Goal: Information Seeking & Learning: Learn about a topic

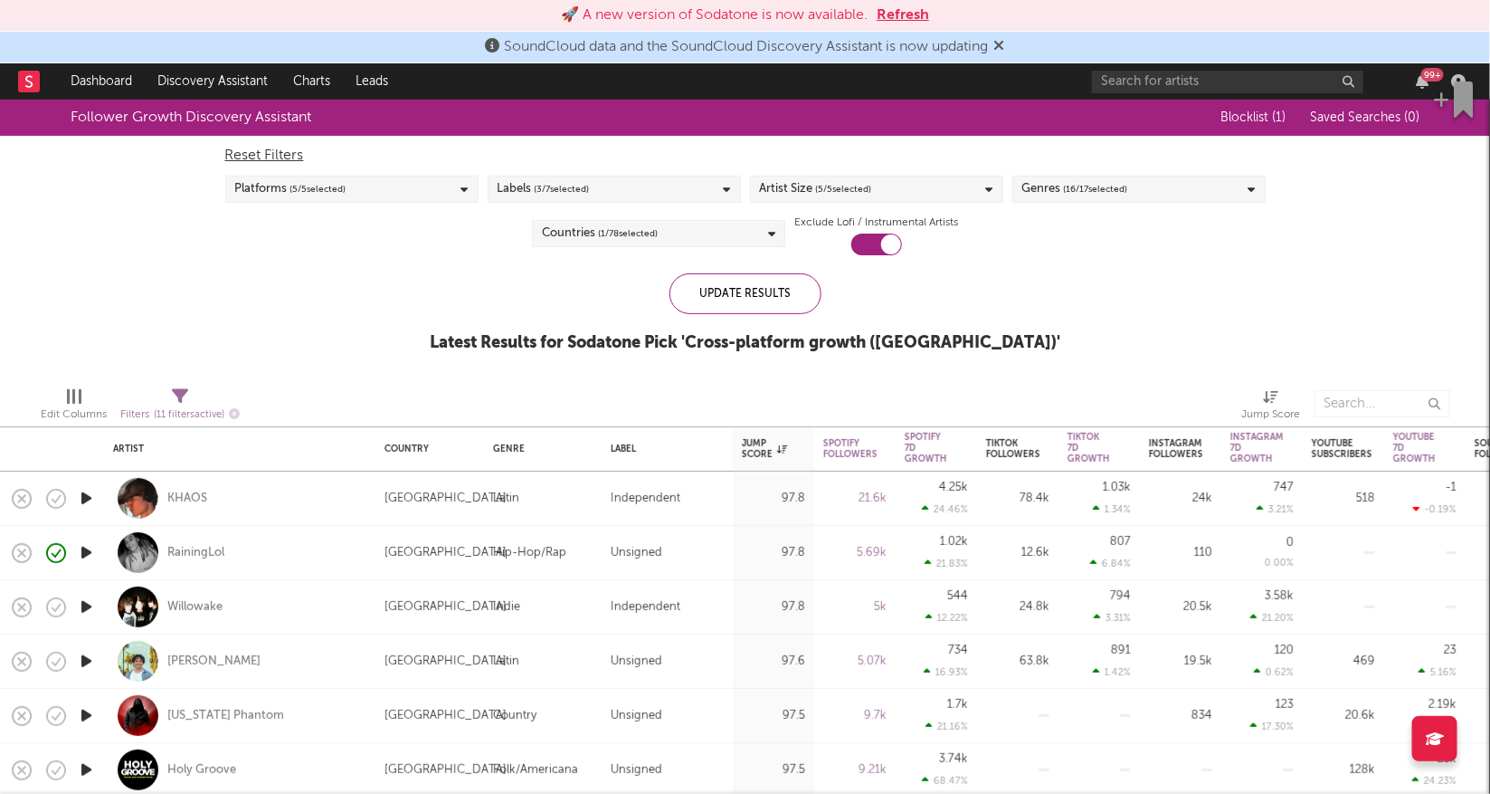
click at [919, 14] on button "Refresh" at bounding box center [903, 16] width 52 height 22
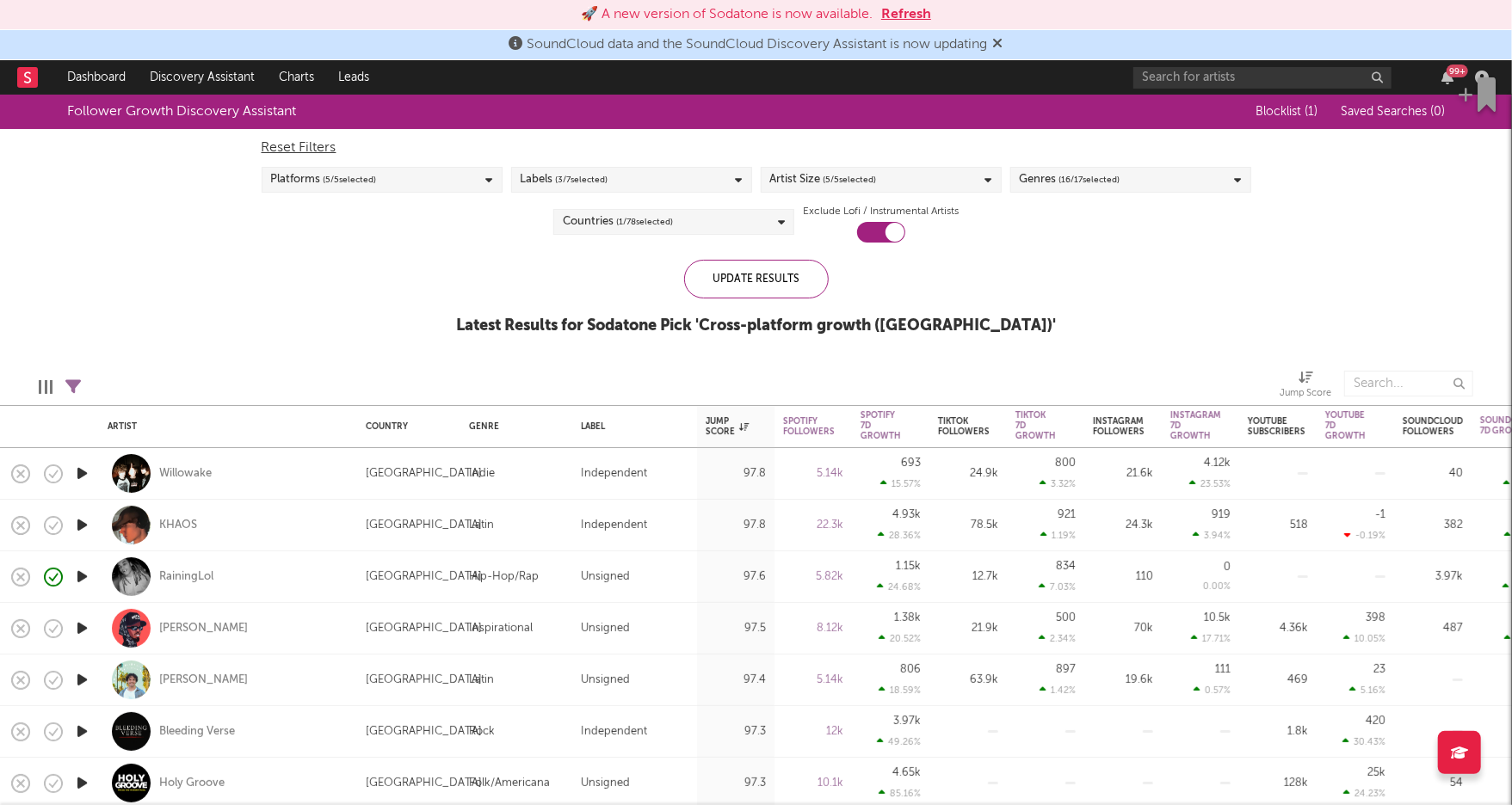
click at [901, 14] on button "Refresh" at bounding box center [906, 15] width 49 height 21
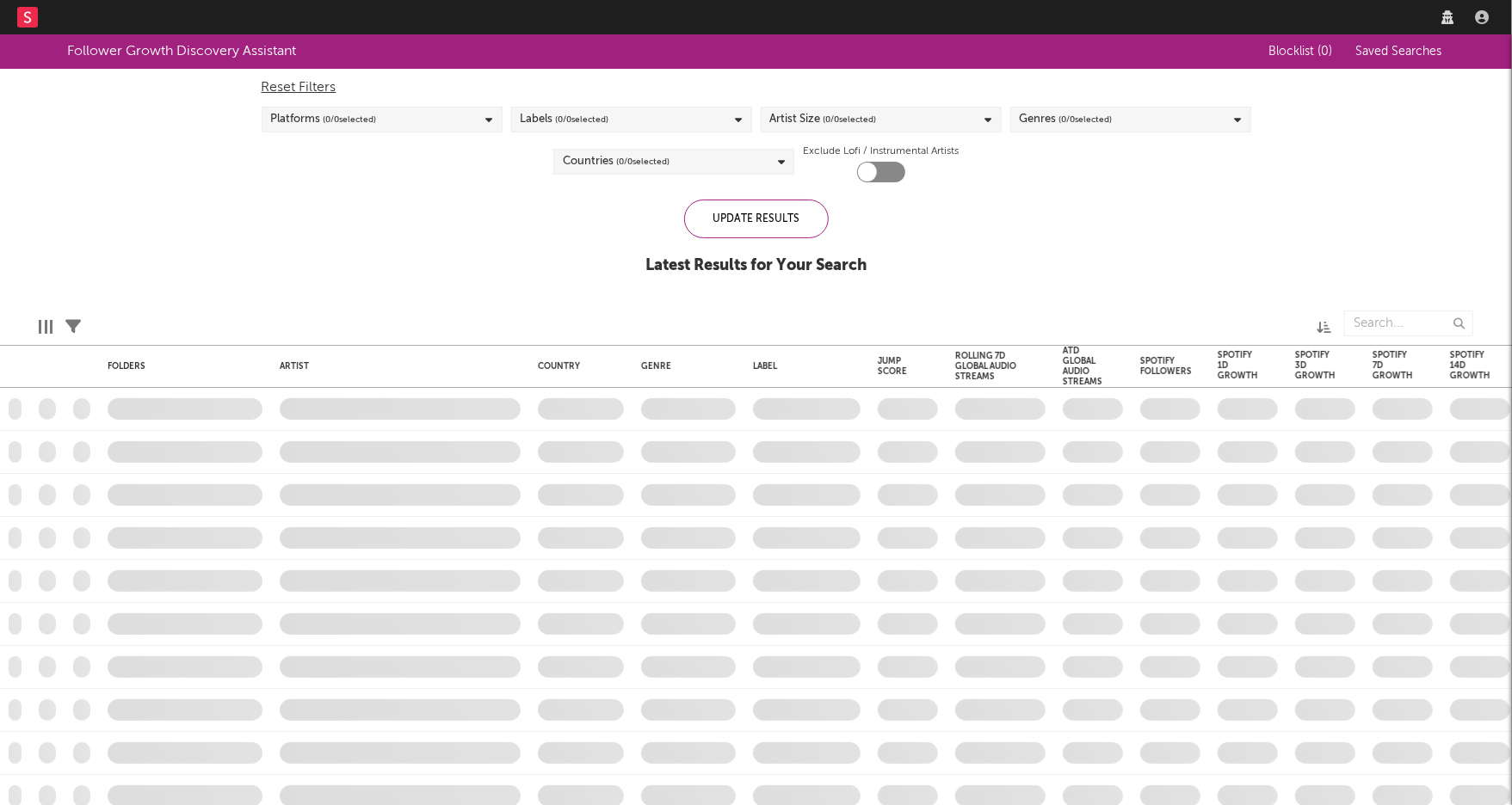
checkbox input "true"
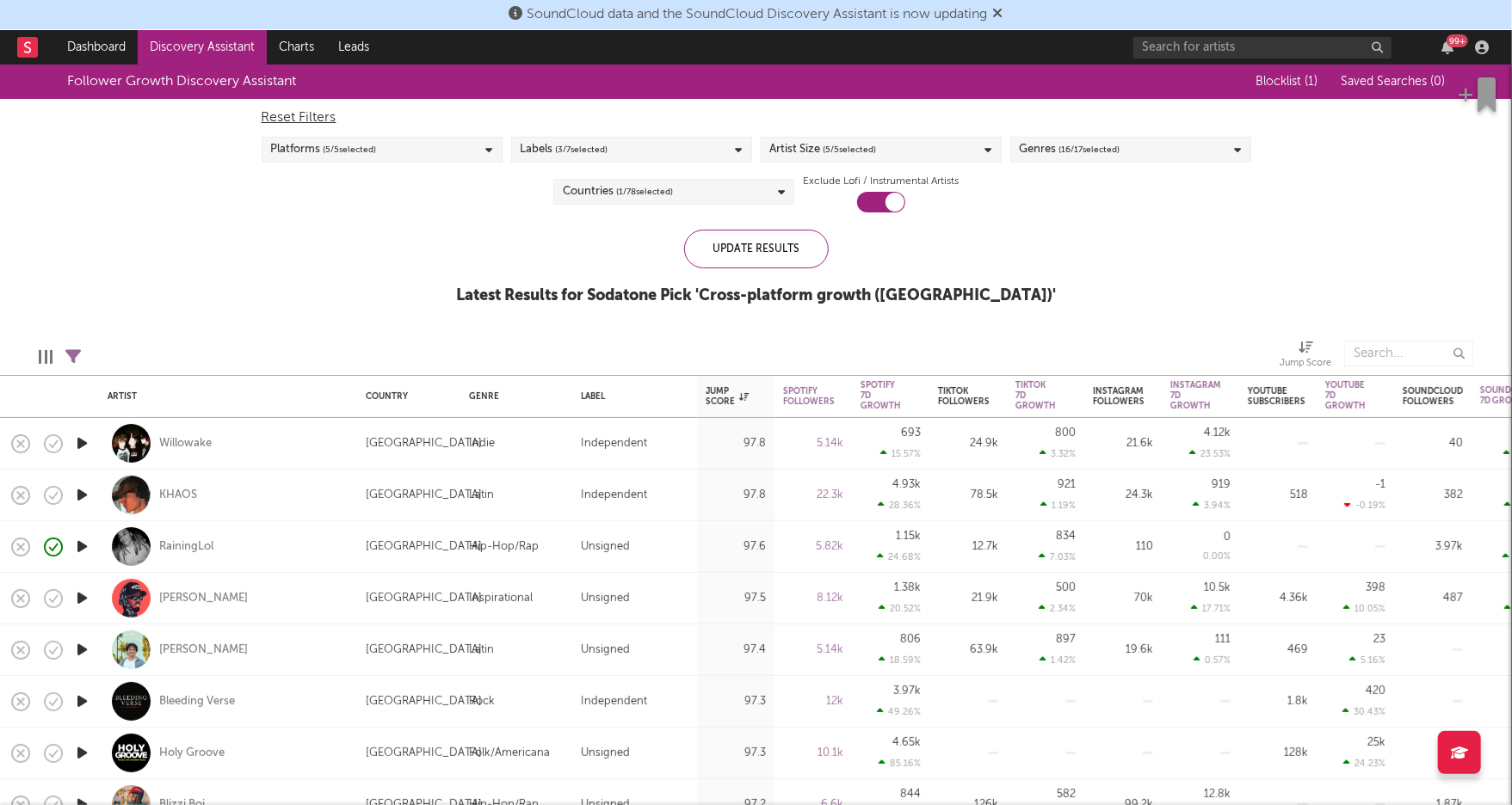
click at [863, 157] on span "( 5 / 5 selected)" at bounding box center [850, 150] width 53 height 21
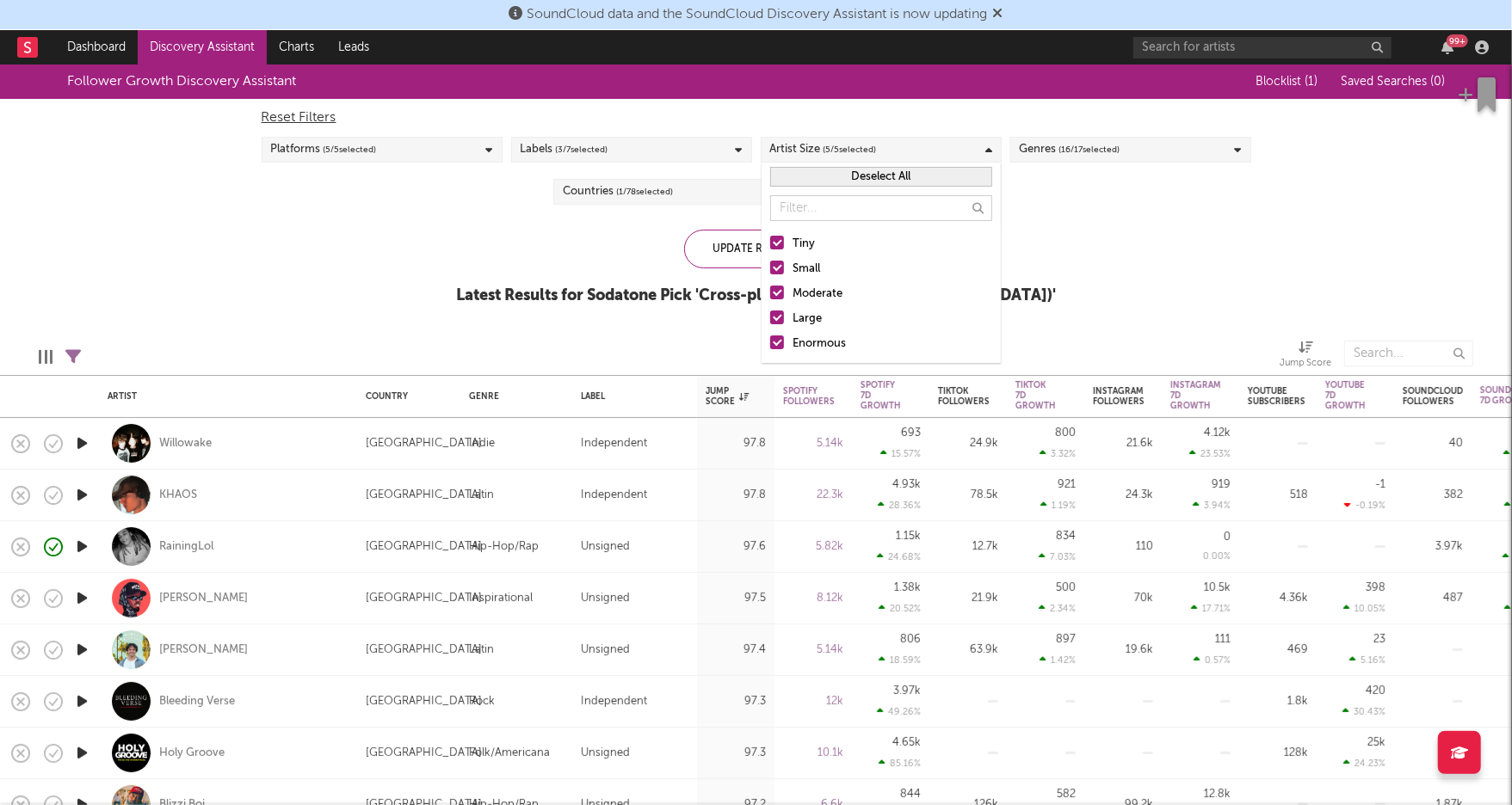
click at [799, 344] on div "Enormous" at bounding box center [892, 344] width 200 height 21
click at [770, 344] on input "Enormous" at bounding box center [770, 344] width 0 height 21
click at [778, 318] on div at bounding box center [777, 317] width 13 height 13
click at [770, 318] on input "Large" at bounding box center [770, 319] width 0 height 21
click at [518, 259] on div "Follower Growth Discovery Assistant Blocklist ( 1 ) Saved Searches ( 0 ) Reset …" at bounding box center [756, 194] width 1512 height 259
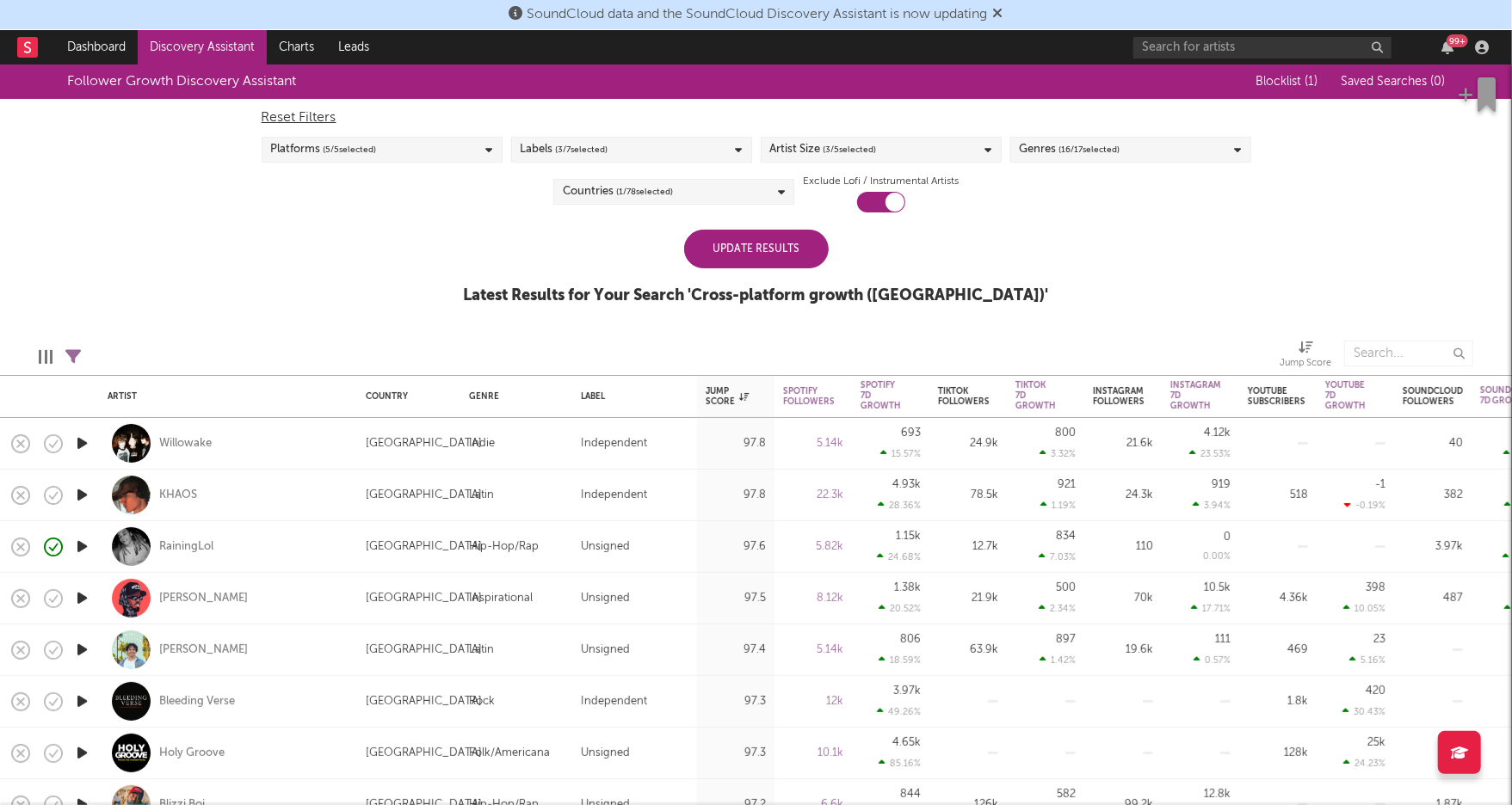
click at [728, 249] on div "Update Results" at bounding box center [756, 249] width 145 height 39
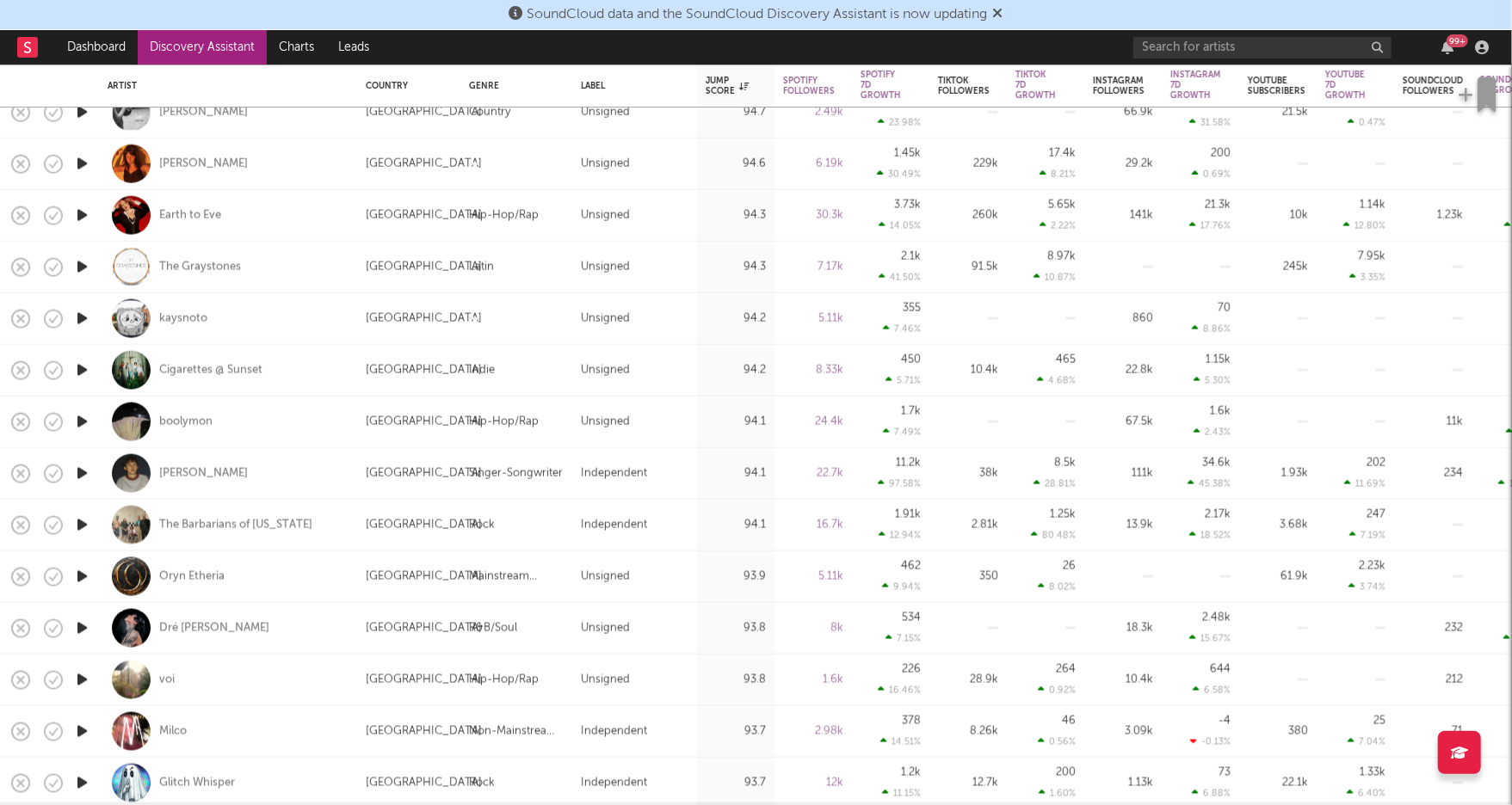
click at [79, 680] on icon "button" at bounding box center [82, 680] width 18 height 22
click at [676, 779] on div "00:00 00:18" at bounding box center [756, 783] width 301 height 43
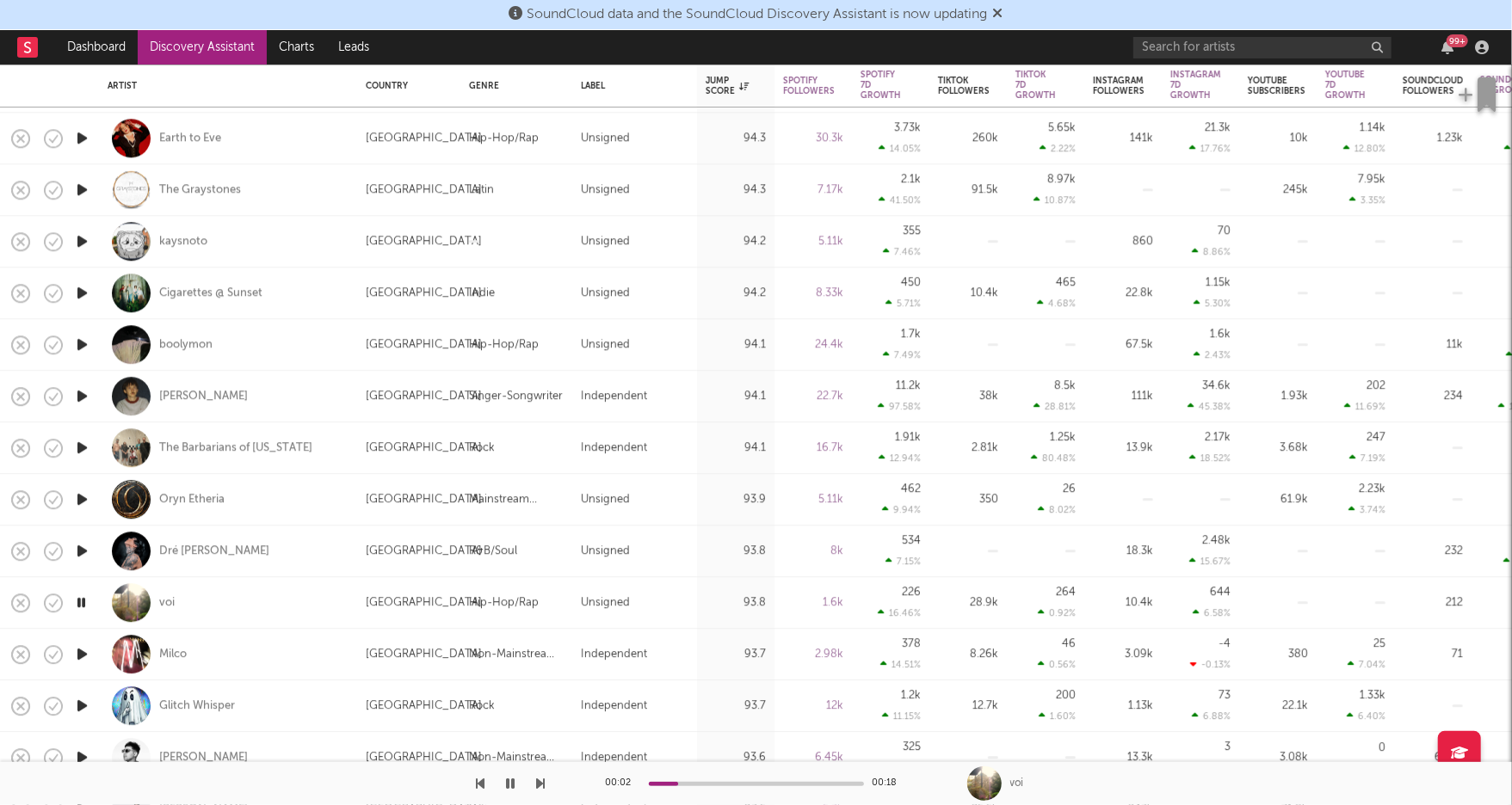
click at [80, 659] on icon "button" at bounding box center [82, 654] width 18 height 22
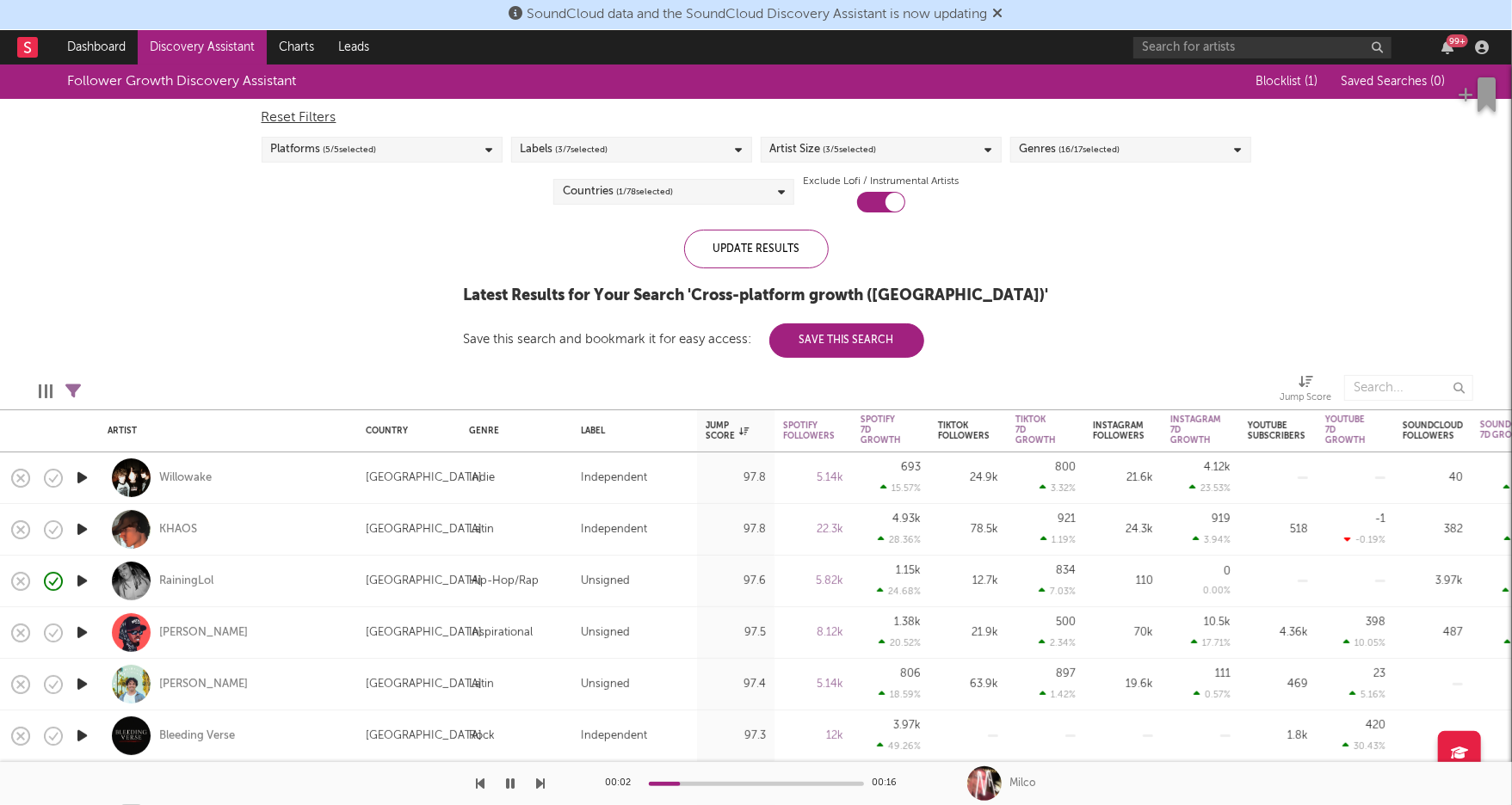
click at [341, 147] on span "( 5 / 5 selected)" at bounding box center [350, 150] width 53 height 21
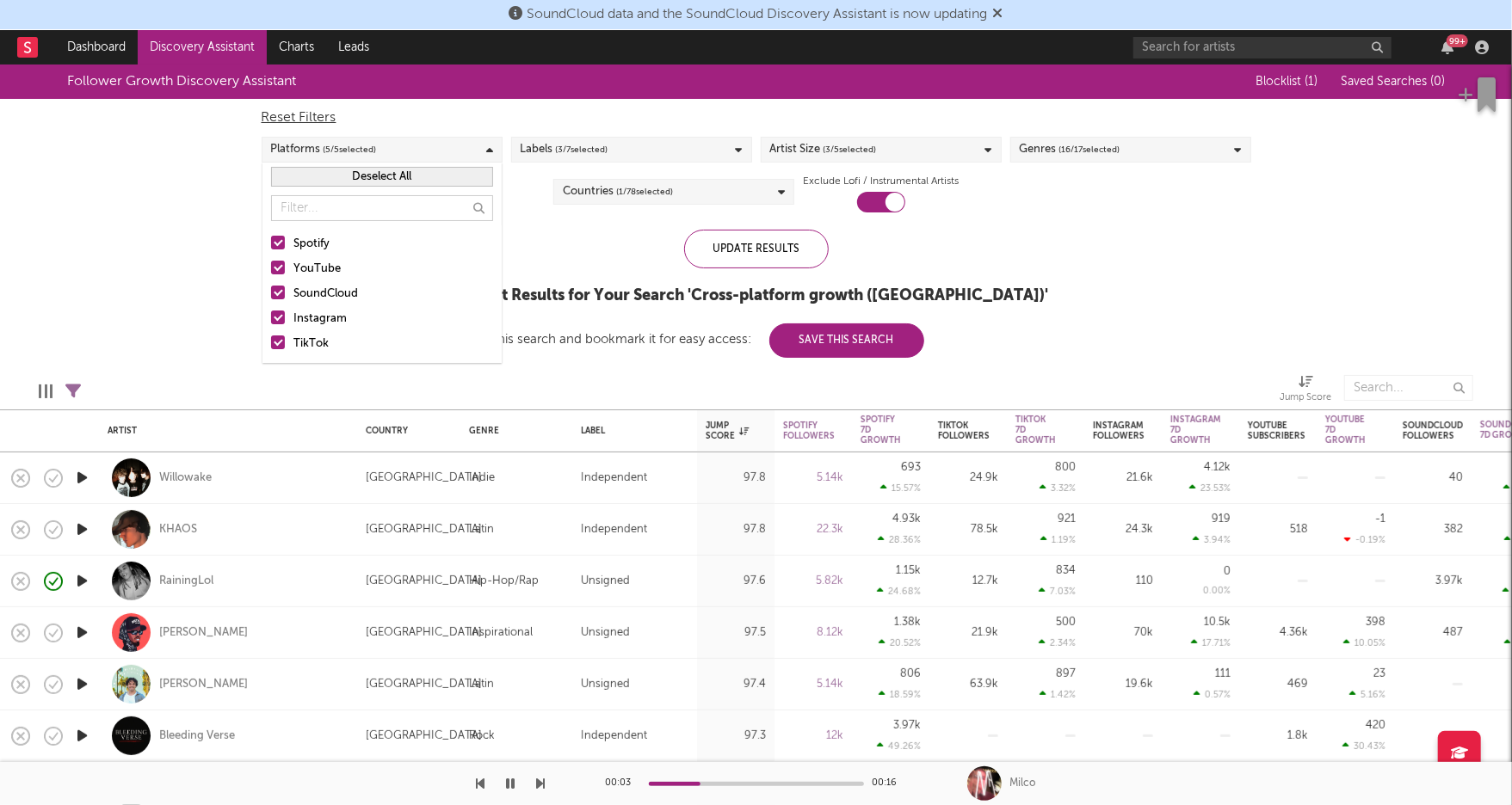
click at [308, 321] on div "Instagram" at bounding box center [394, 319] width 200 height 21
click at [271, 321] on input "Instagram" at bounding box center [271, 319] width 0 height 21
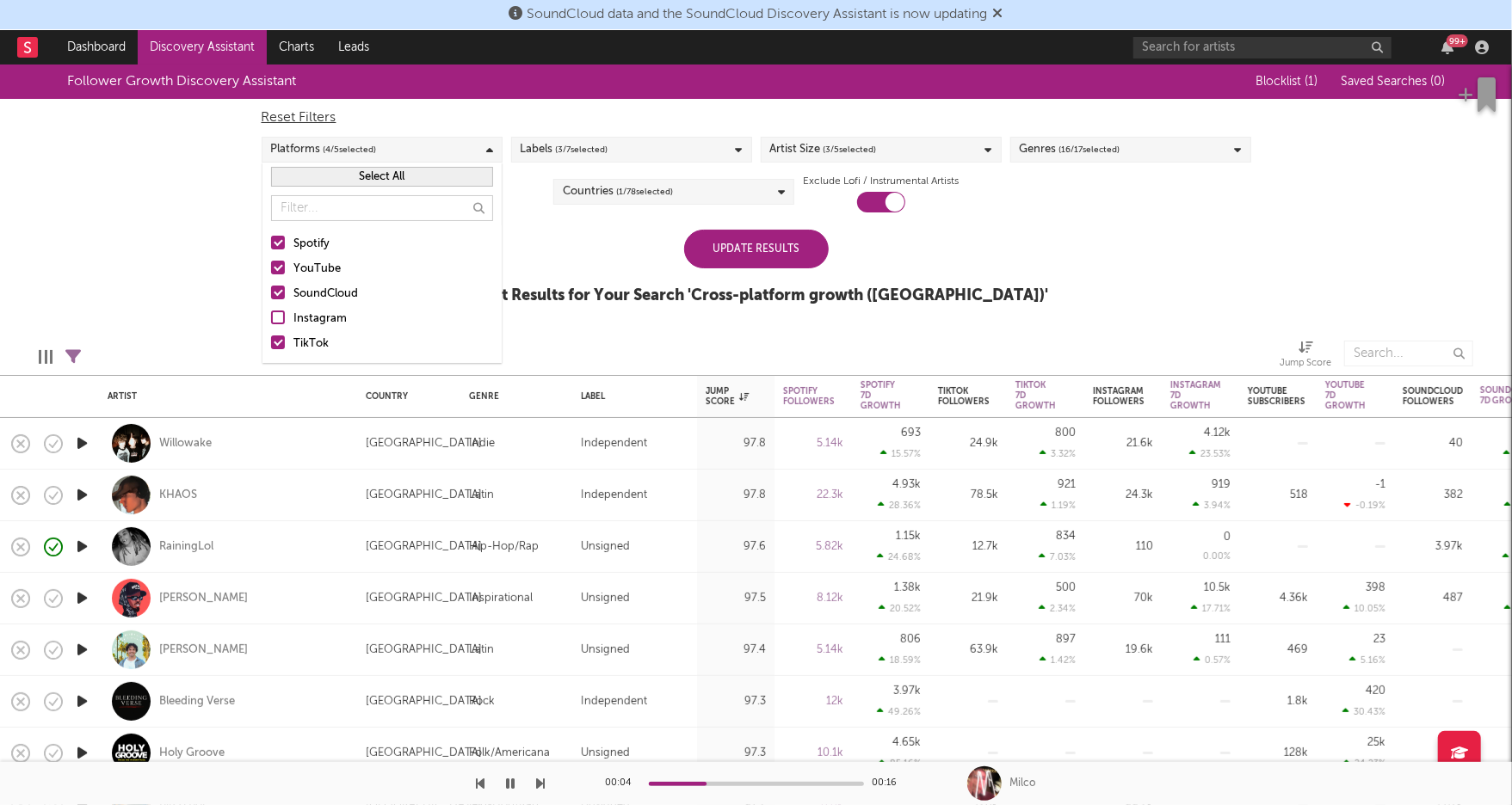
click at [308, 296] on div "SoundCloud" at bounding box center [394, 295] width 200 height 21
click at [271, 296] on input "SoundCloud" at bounding box center [271, 295] width 0 height 21
click at [308, 273] on div "YouTube" at bounding box center [394, 269] width 200 height 21
click at [271, 273] on input "YouTube" at bounding box center [271, 269] width 0 height 21
click at [308, 234] on div "Spotify" at bounding box center [394, 244] width 200 height 21
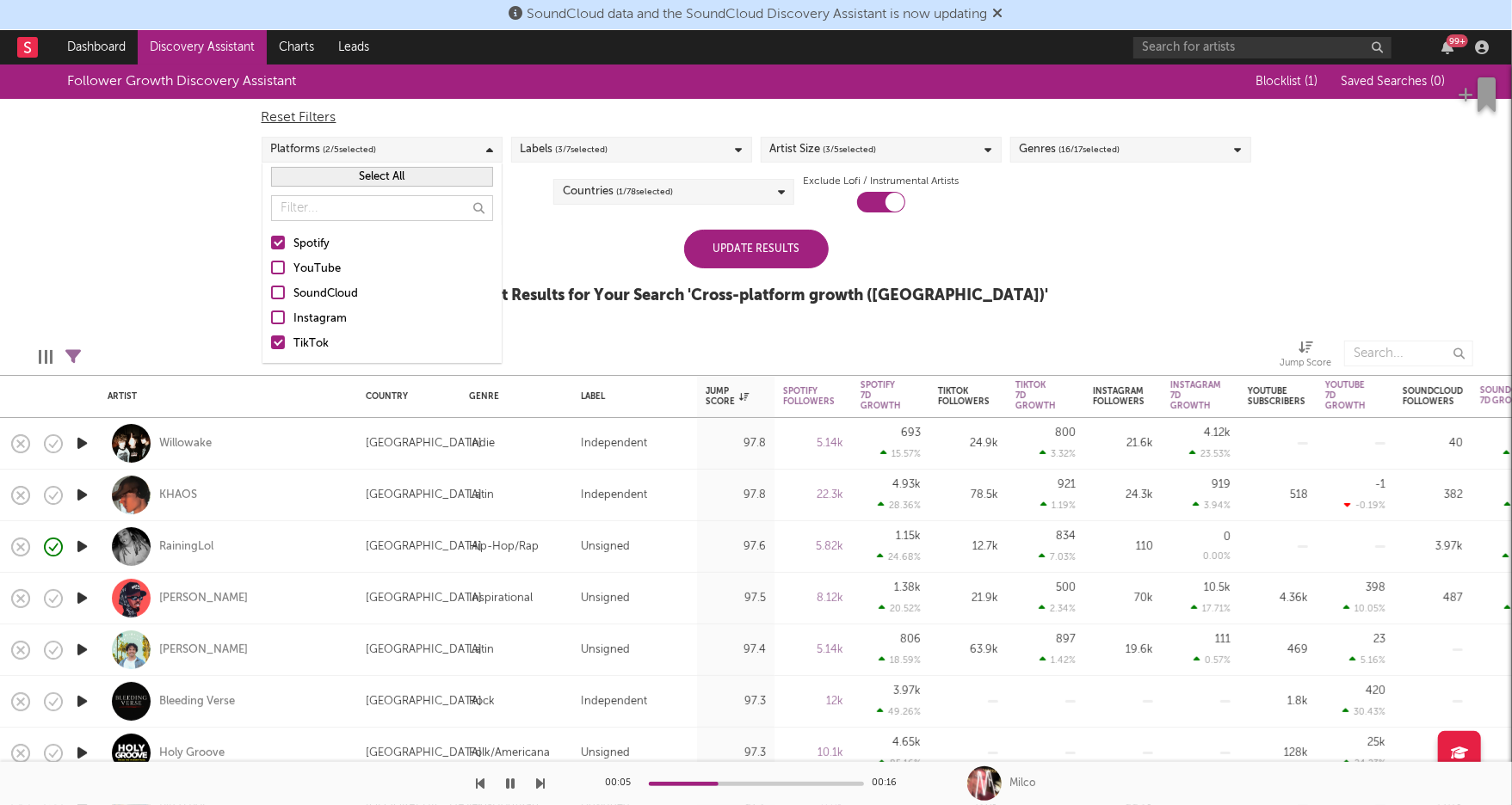
click at [271, 234] on input "Spotify" at bounding box center [271, 244] width 0 height 21
click at [713, 253] on div "Update Results" at bounding box center [756, 249] width 145 height 39
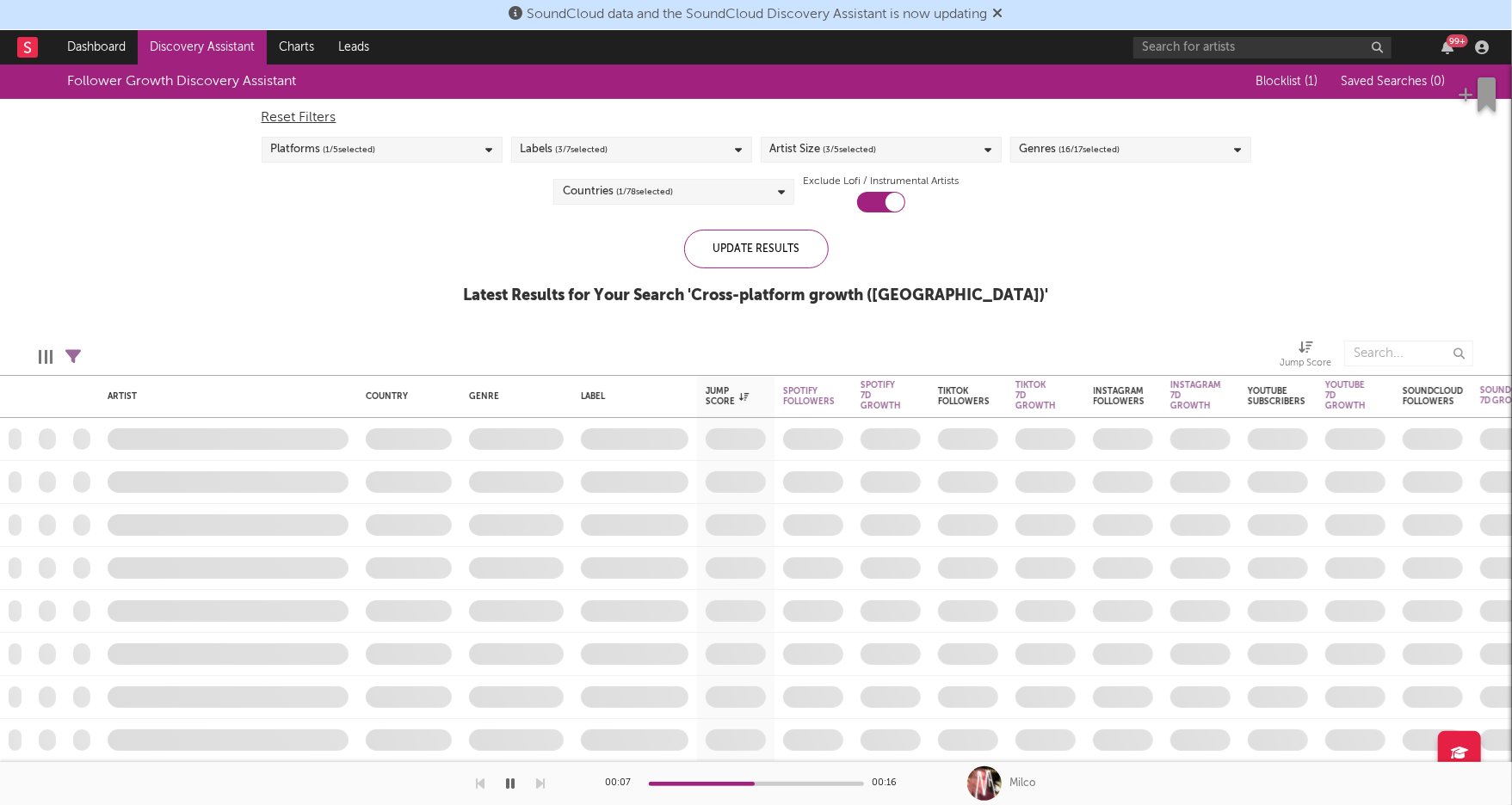
click at [503, 785] on button "button" at bounding box center [511, 783] width 17 height 43
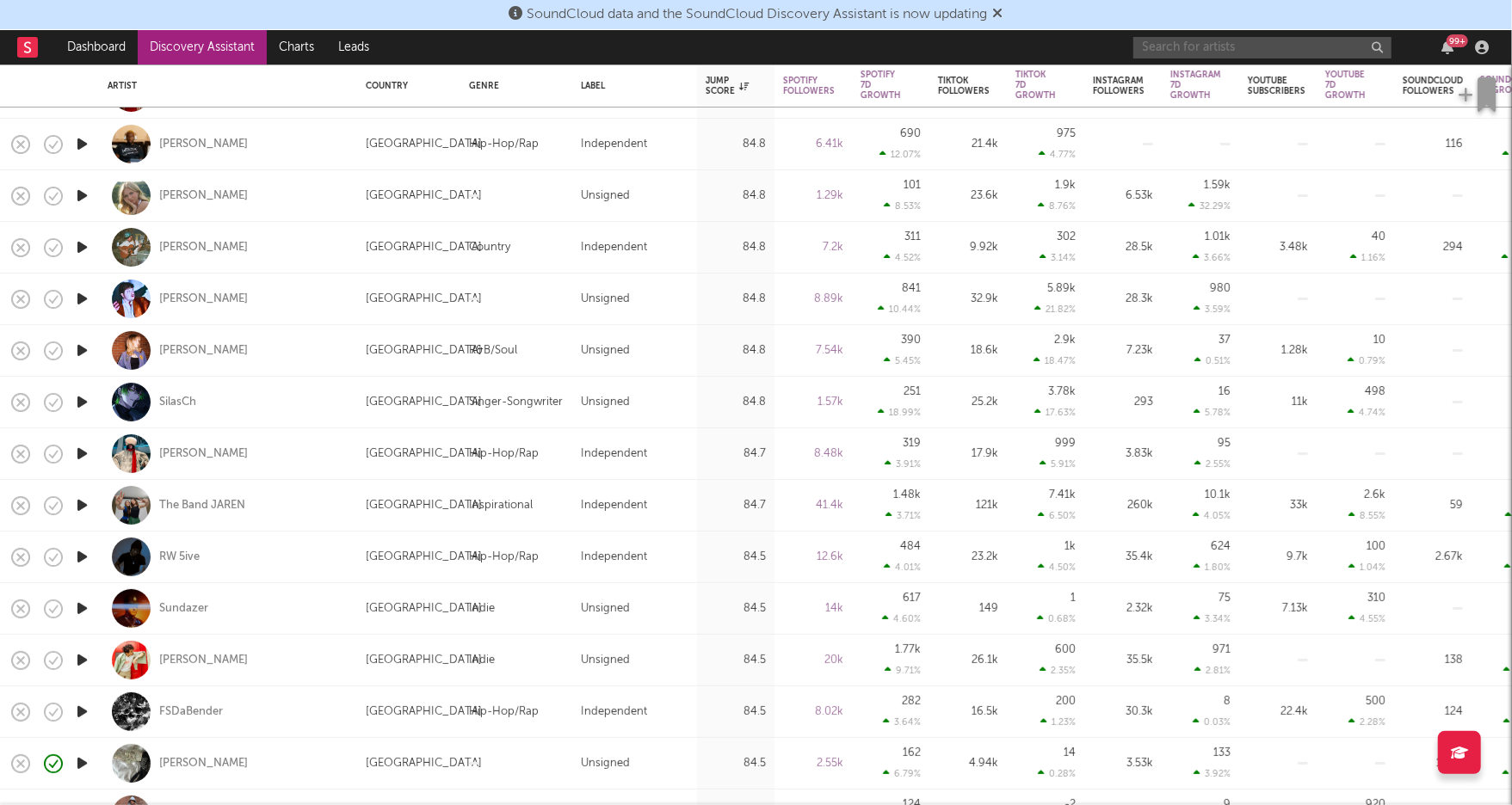
click at [1222, 44] on input "text" at bounding box center [1262, 48] width 258 height 22
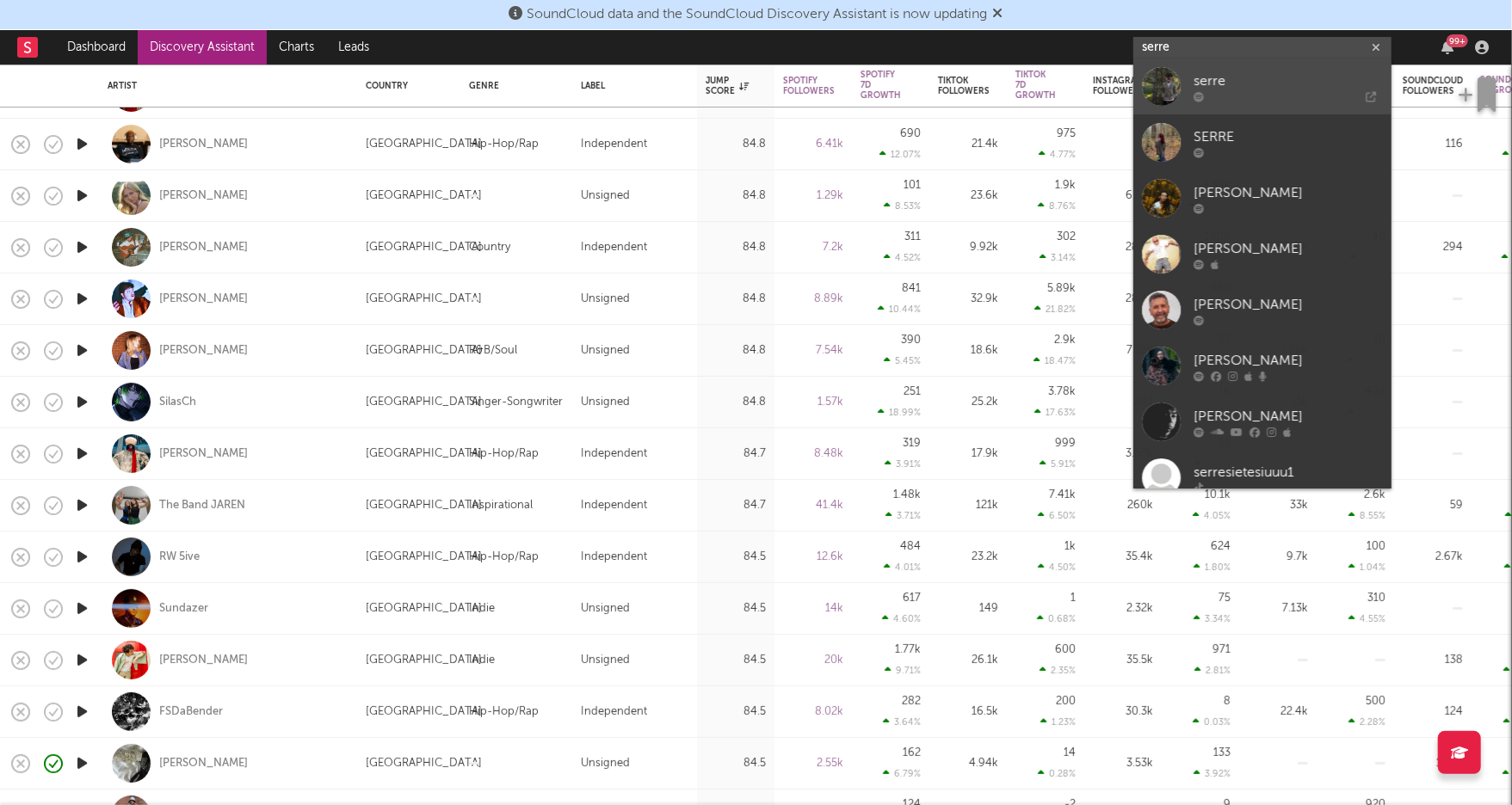
type input "serre"
click at [1255, 98] on icon at bounding box center [1293, 97] width 165 height 10
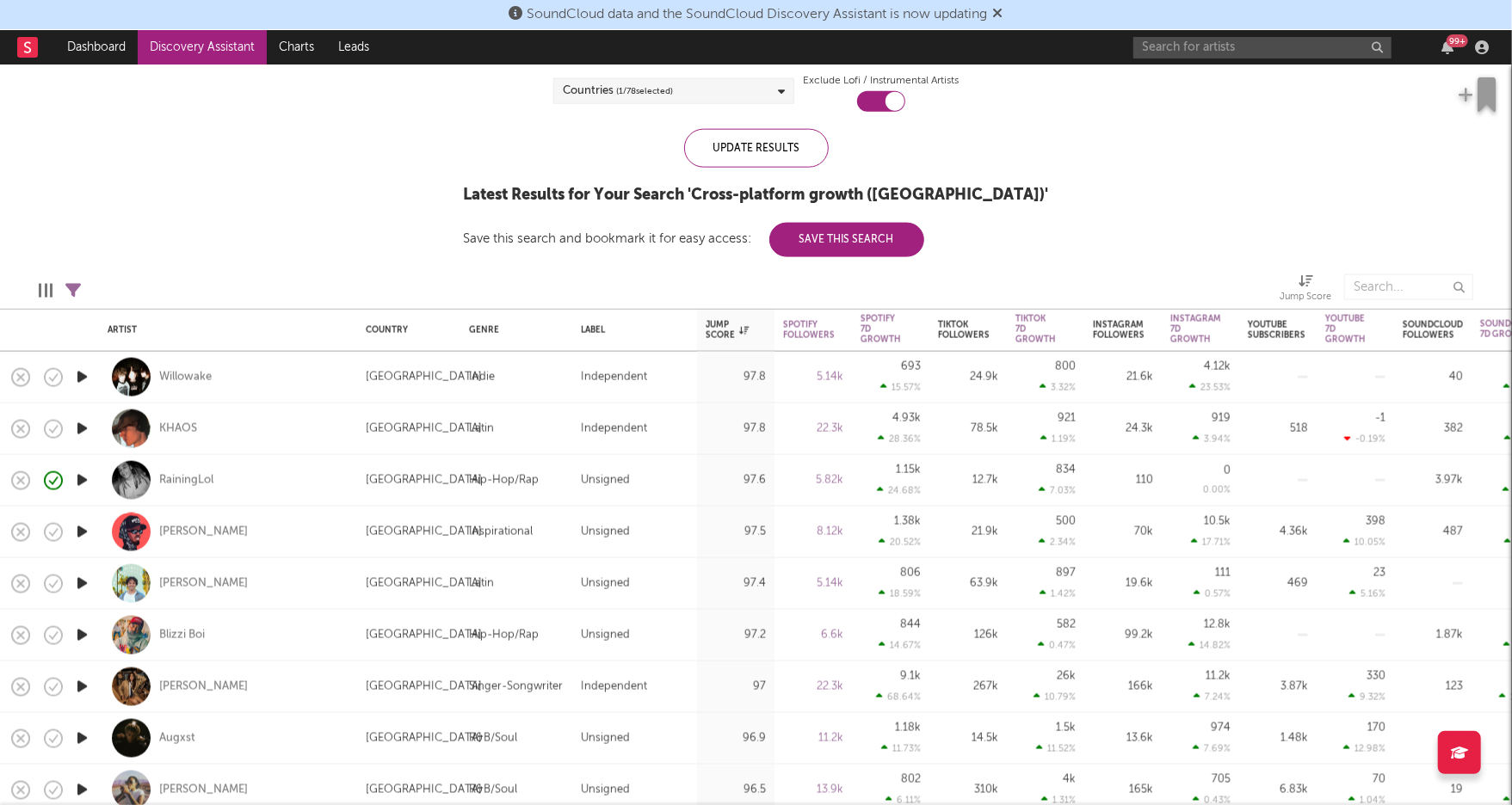
click at [77, 370] on icon "button" at bounding box center [82, 377] width 18 height 22
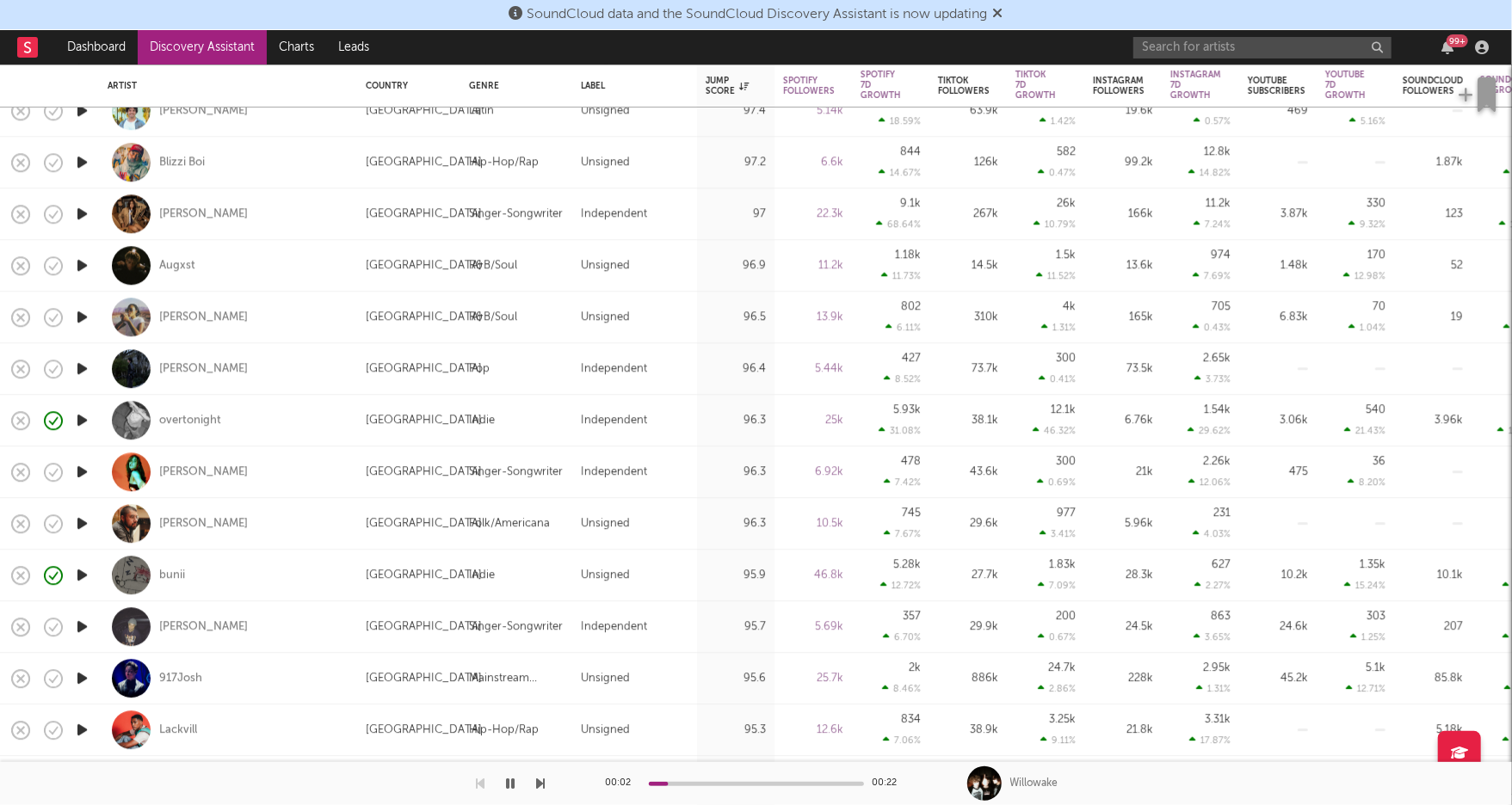
click at [514, 778] on button "button" at bounding box center [511, 783] width 17 height 43
click at [80, 681] on icon "button" at bounding box center [82, 678] width 18 height 22
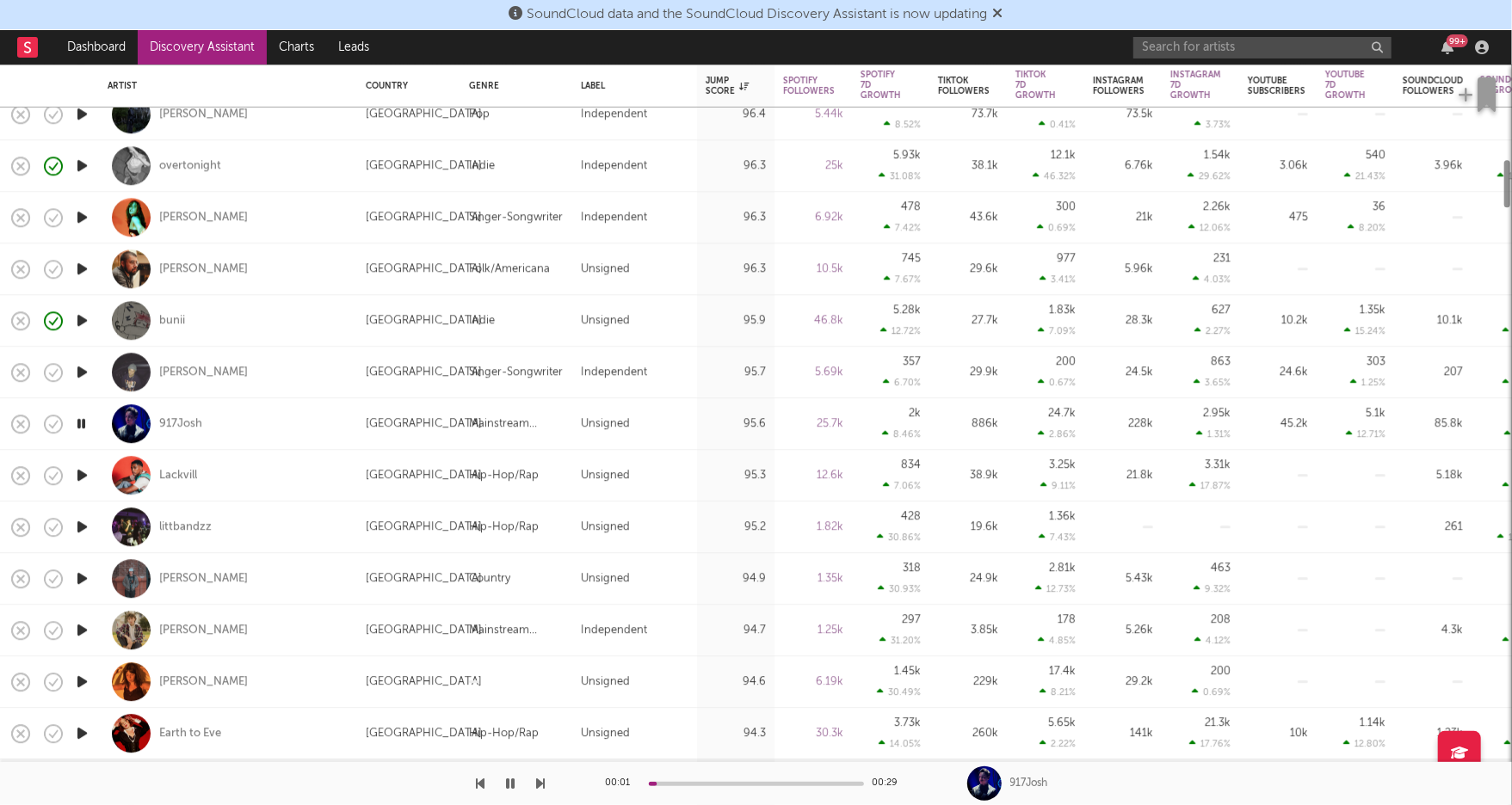
click at [80, 680] on icon "button" at bounding box center [82, 681] width 18 height 22
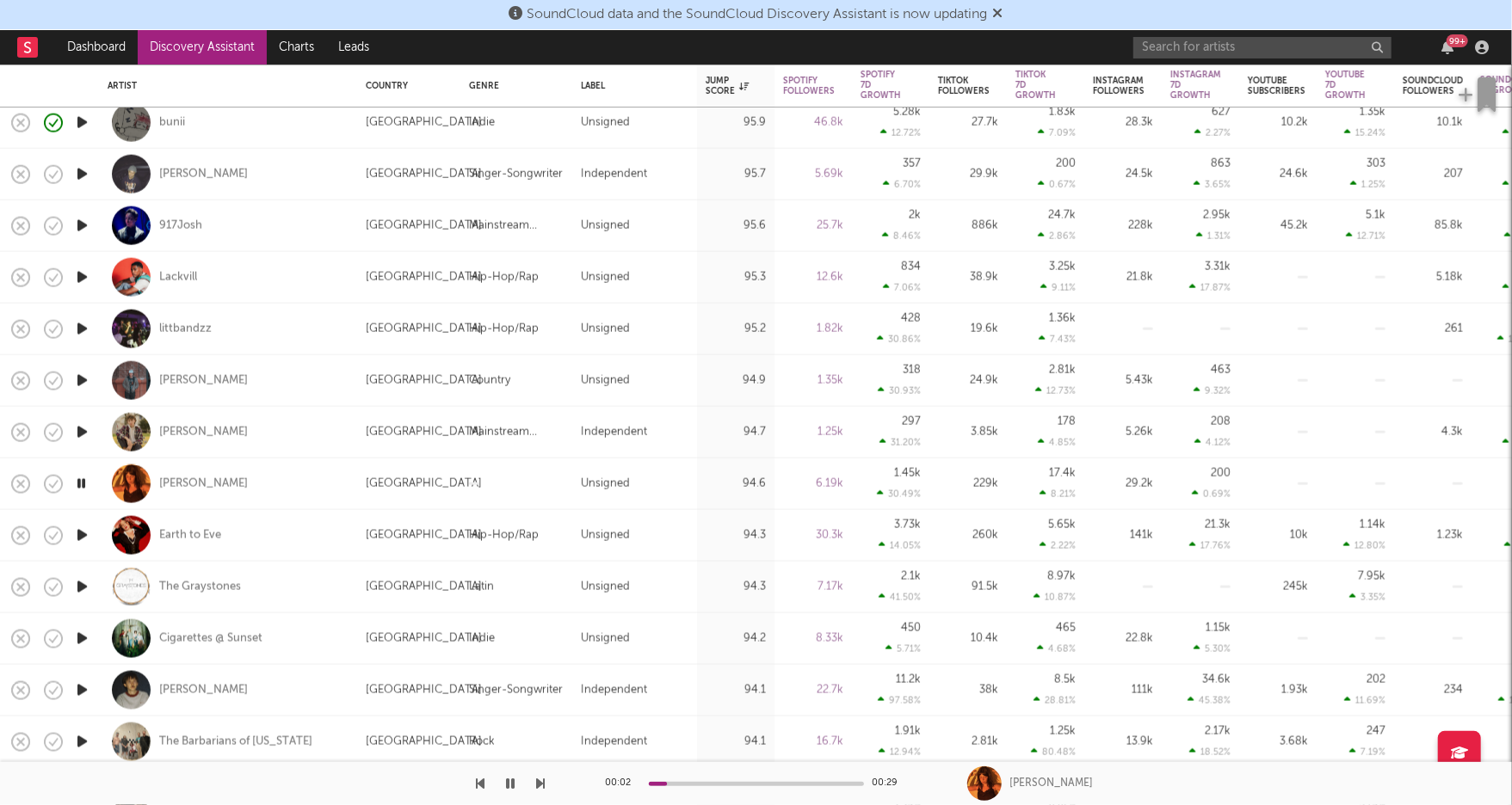
click at [82, 486] on icon "button" at bounding box center [81, 484] width 16 height 22
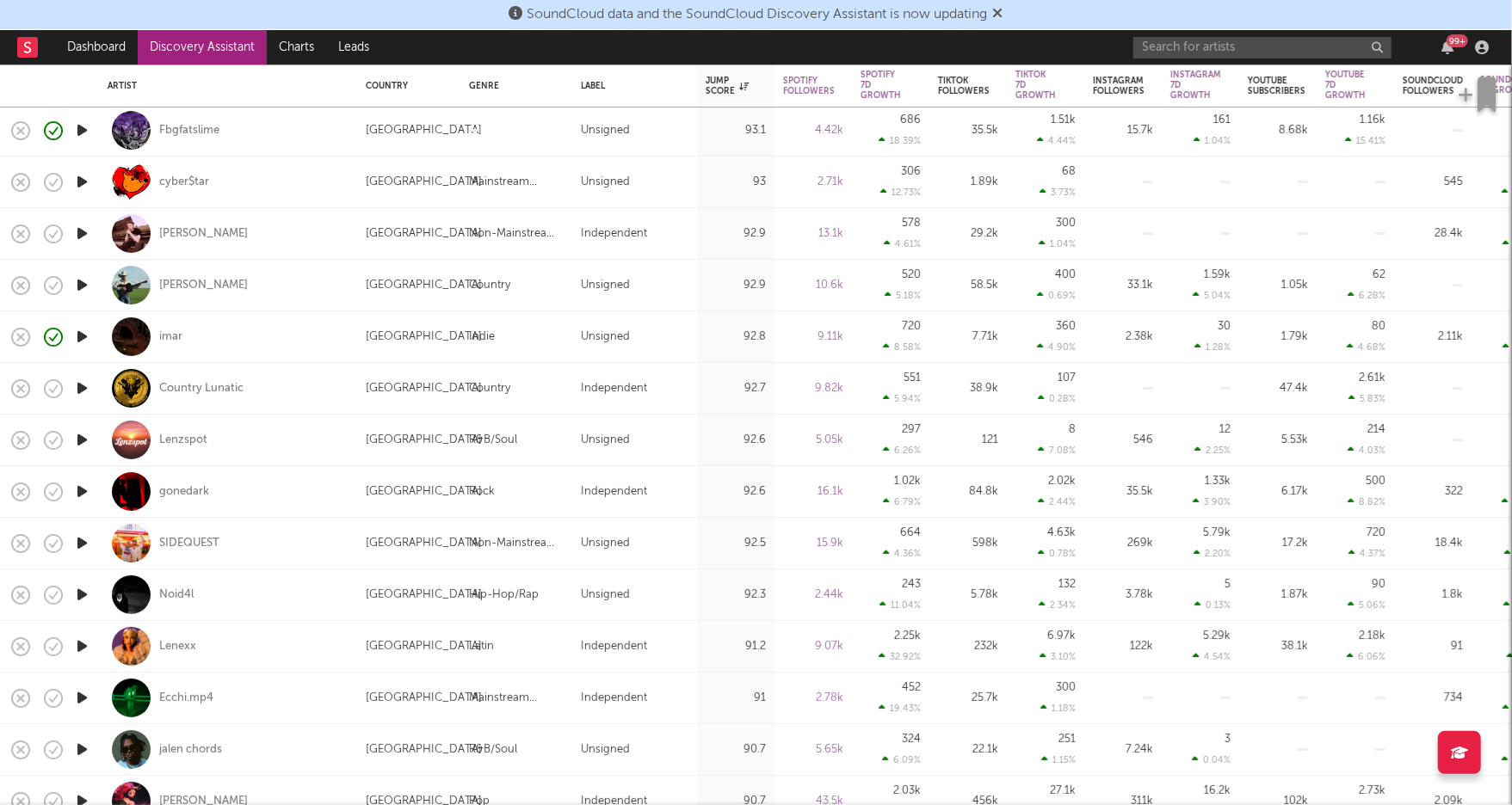
click at [80, 700] on icon "button" at bounding box center [82, 698] width 18 height 22
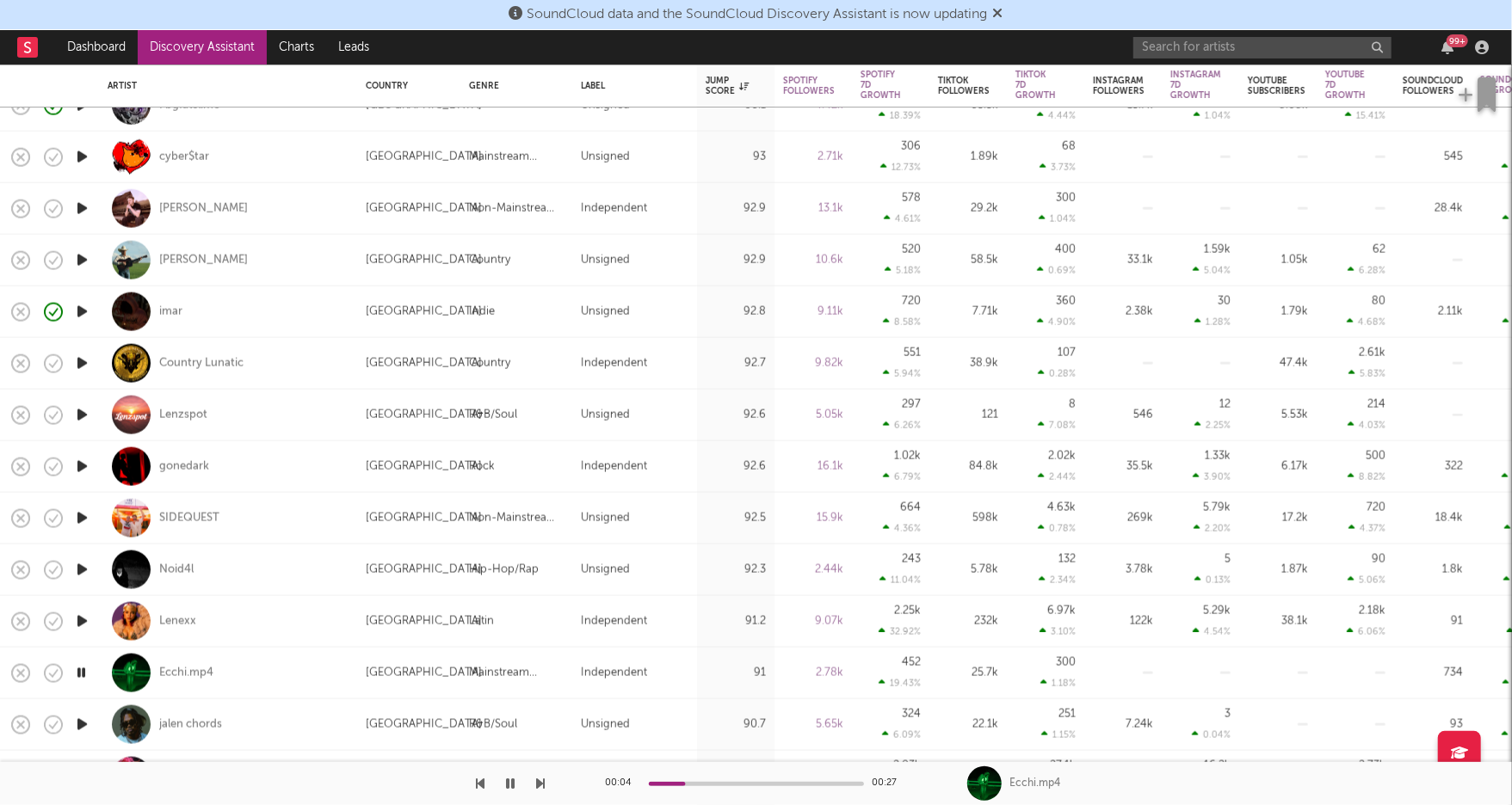
click at [85, 671] on icon "button" at bounding box center [81, 673] width 16 height 22
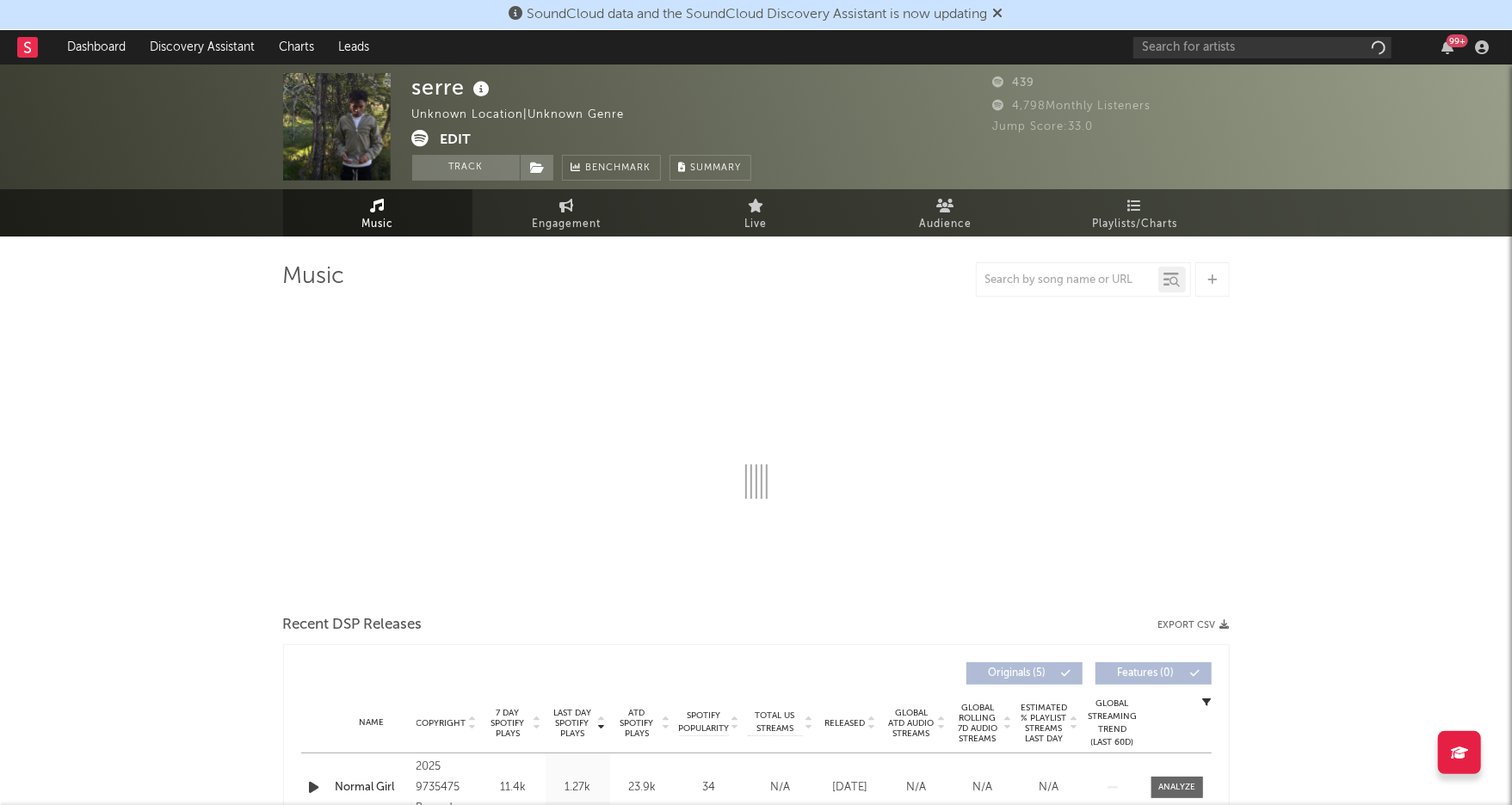
click at [422, 138] on icon at bounding box center [420, 139] width 17 height 17
